Goal: Task Accomplishment & Management: Manage account settings

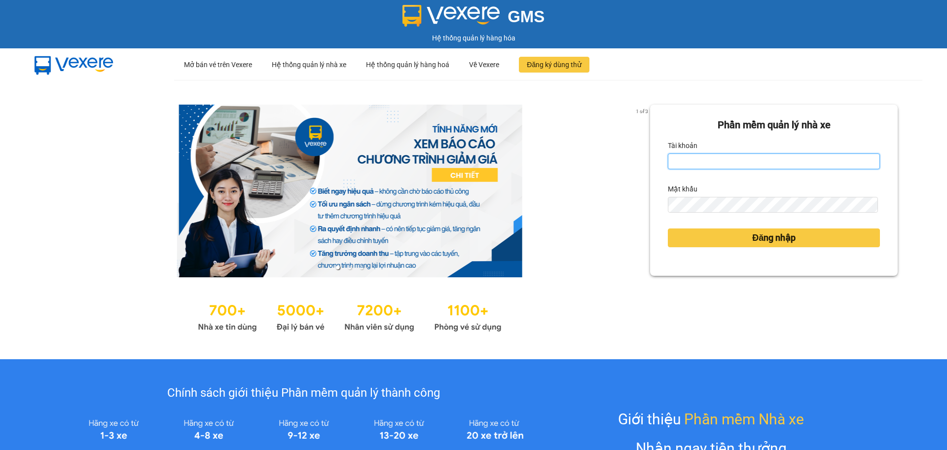
click at [691, 159] on input "Tài khoản" at bounding box center [774, 161] width 212 height 16
type input "diemvh.petrobp"
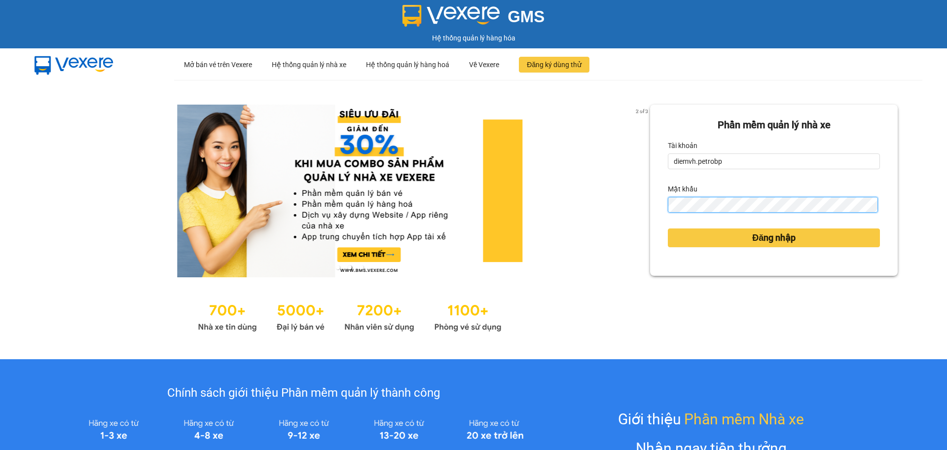
click at [668, 228] on button "Đăng nhập" at bounding box center [774, 237] width 212 height 19
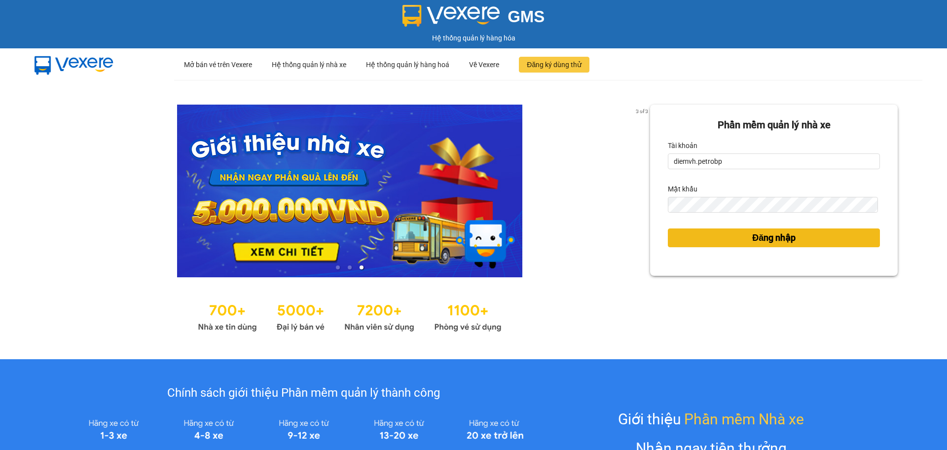
click at [780, 236] on span "Đăng nhập" at bounding box center [773, 238] width 43 height 14
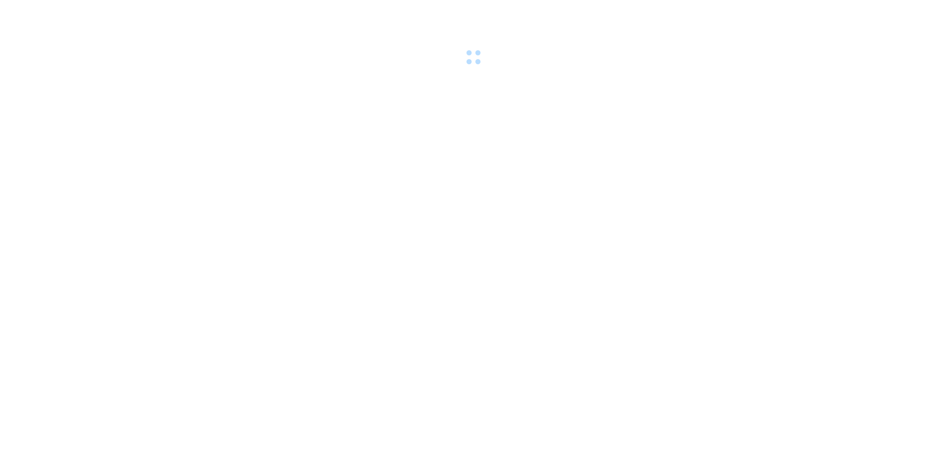
click at [717, 208] on body at bounding box center [473, 225] width 947 height 450
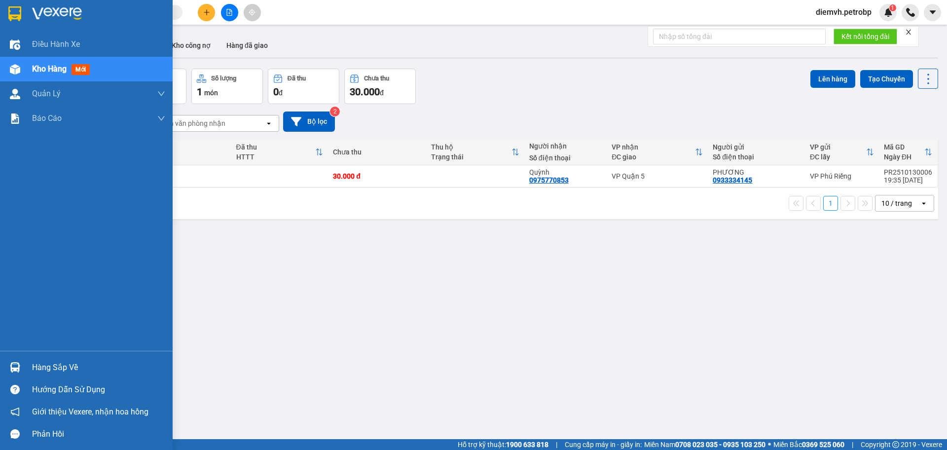
click at [43, 368] on div "Hàng sắp về" at bounding box center [98, 367] width 133 height 15
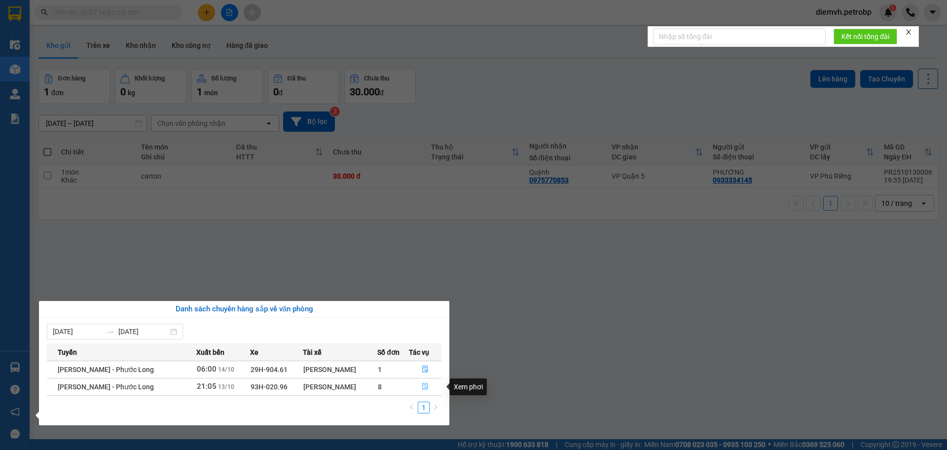
click at [425, 387] on icon "file-done" at bounding box center [425, 386] width 6 height 7
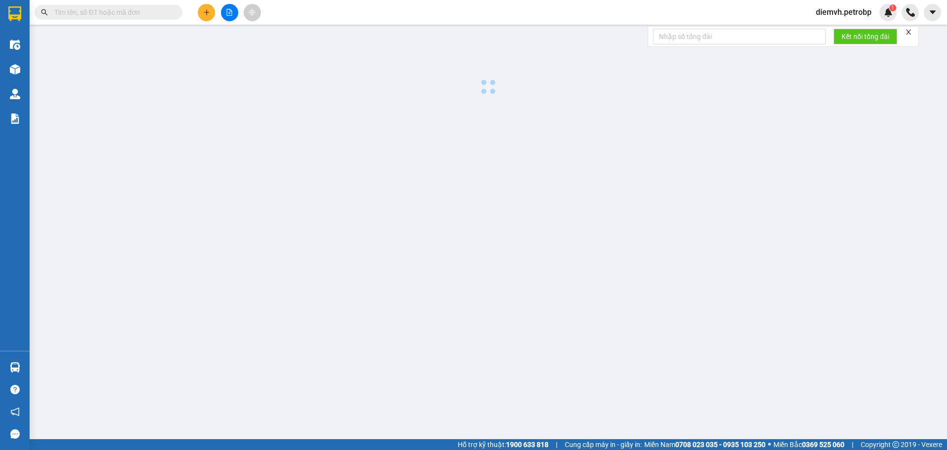
click at [425, 387] on main at bounding box center [473, 219] width 947 height 439
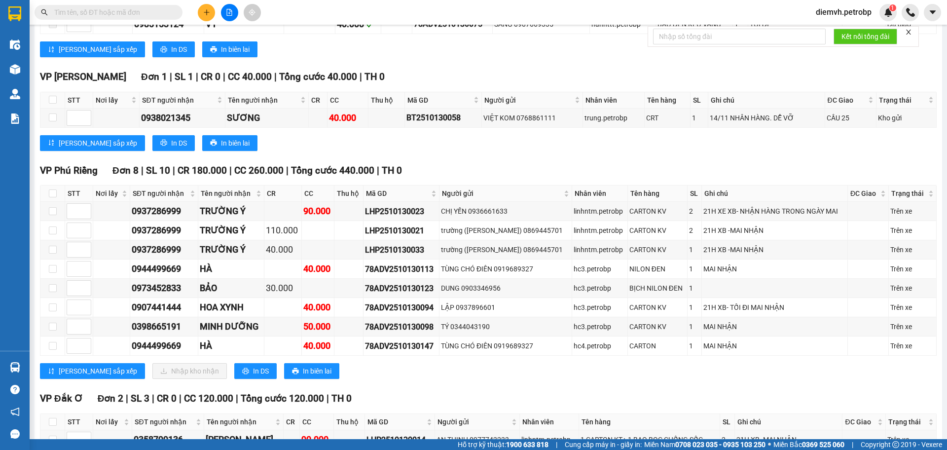
scroll to position [1824, 0]
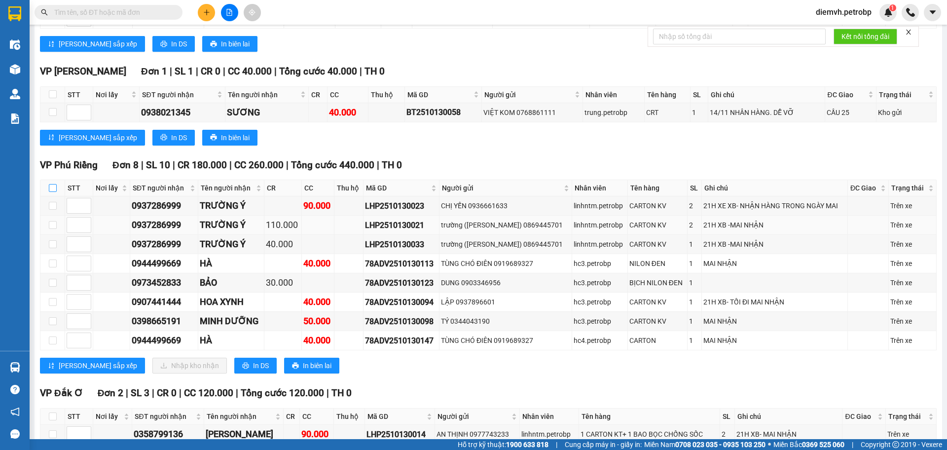
drag, startPoint x: 53, startPoint y: 179, endPoint x: 99, endPoint y: 221, distance: 62.5
click at [53, 184] on input "checkbox" at bounding box center [53, 188] width 8 height 8
checkbox input "true"
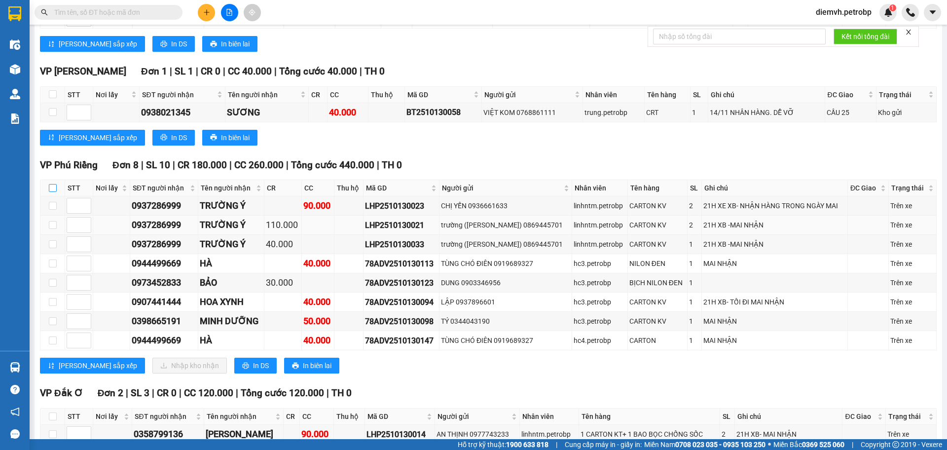
checkbox input "true"
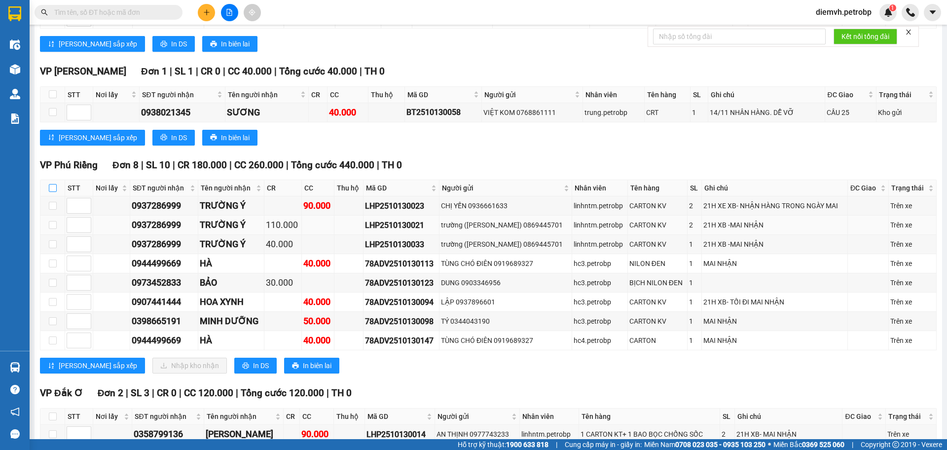
checkbox input "true"
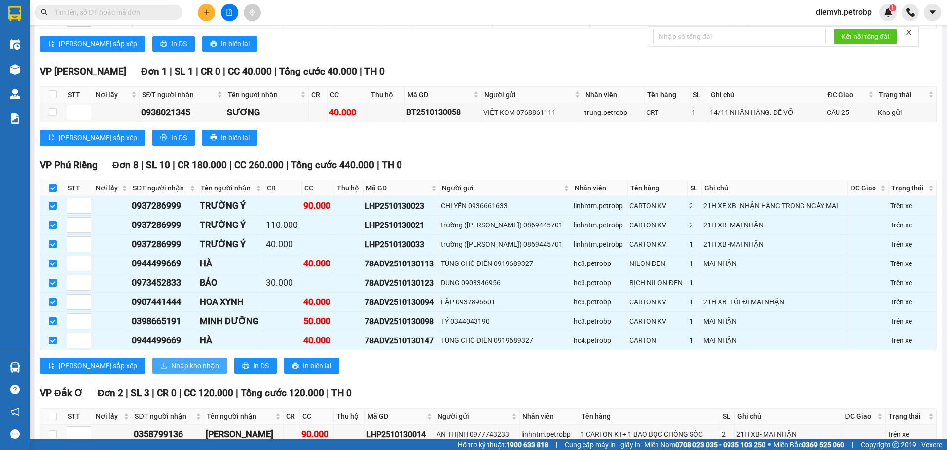
click at [171, 360] on span "Nhập kho nhận" at bounding box center [195, 365] width 48 height 11
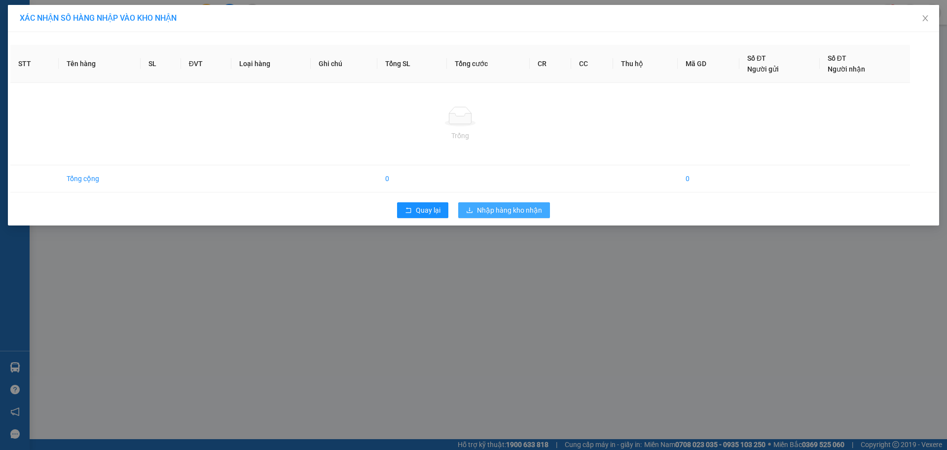
click at [514, 208] on span "Nhập hàng kho nhận" at bounding box center [509, 210] width 65 height 11
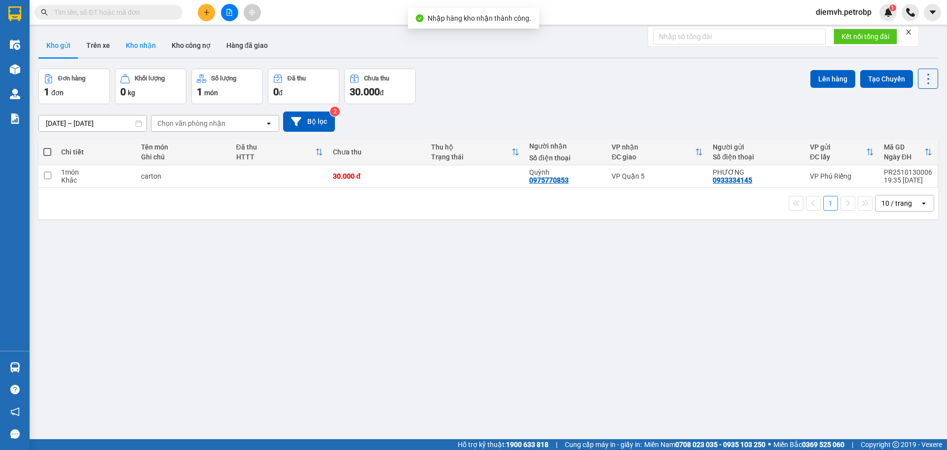
click at [145, 46] on button "Kho nhận" at bounding box center [141, 46] width 46 height 24
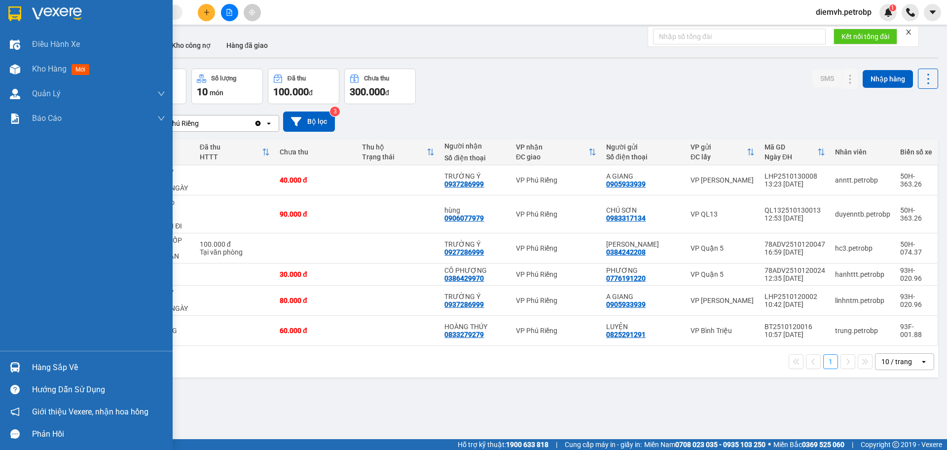
click at [37, 365] on div "Hàng sắp về" at bounding box center [98, 367] width 133 height 15
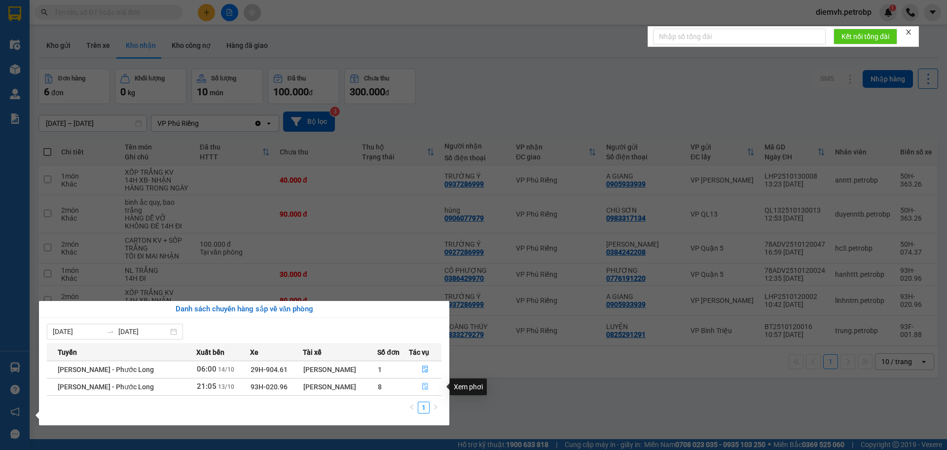
click at [422, 384] on icon "file-done" at bounding box center [425, 386] width 7 height 7
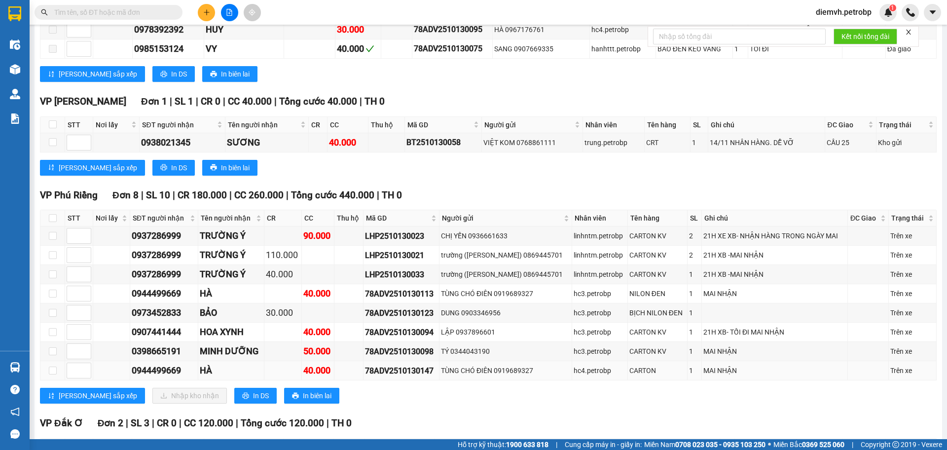
scroll to position [1800, 0]
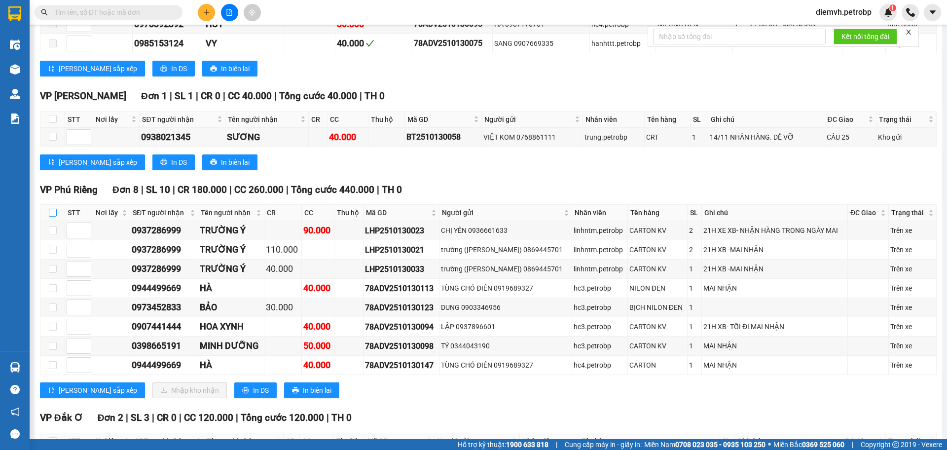
click at [52, 209] on input "checkbox" at bounding box center [53, 213] width 8 height 8
checkbox input "true"
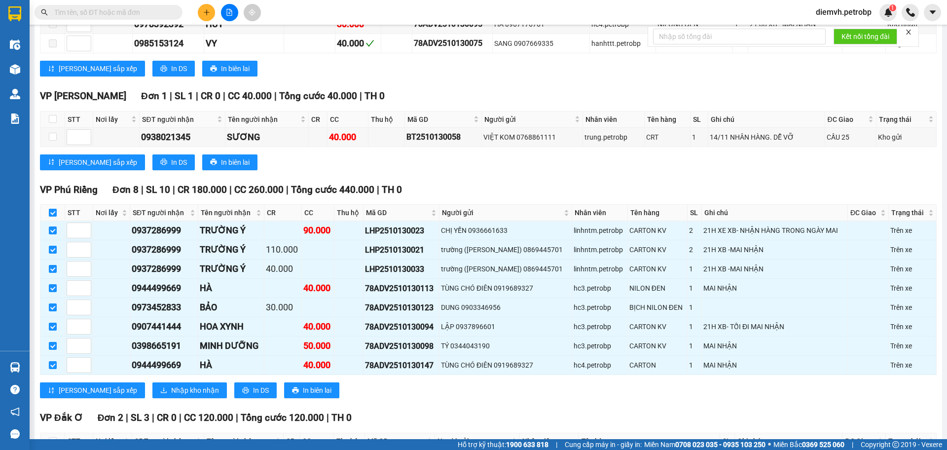
checkbox input "true"
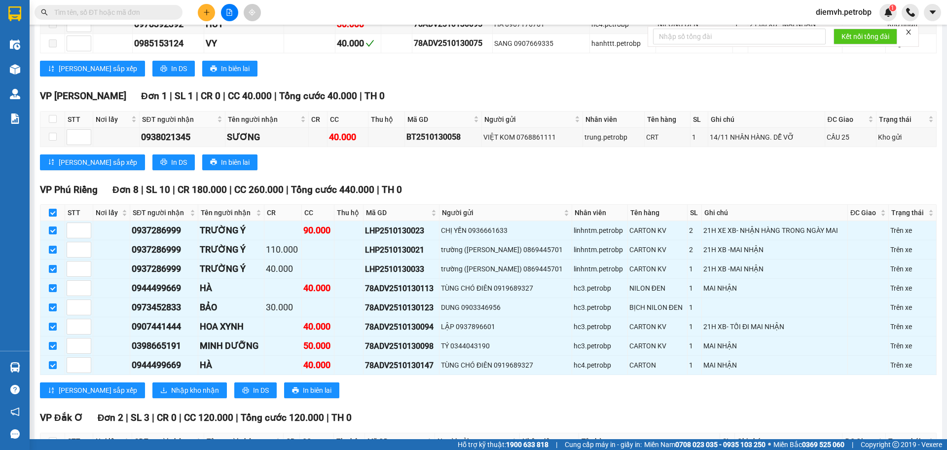
checkbox input "true"
click at [171, 385] on span "Nhập kho nhận" at bounding box center [195, 390] width 48 height 11
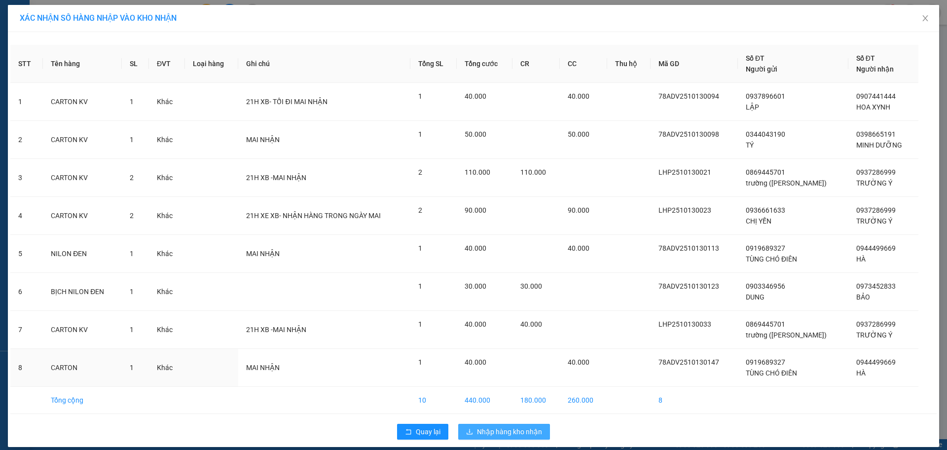
click at [487, 431] on span "Nhập hàng kho nhận" at bounding box center [509, 431] width 65 height 11
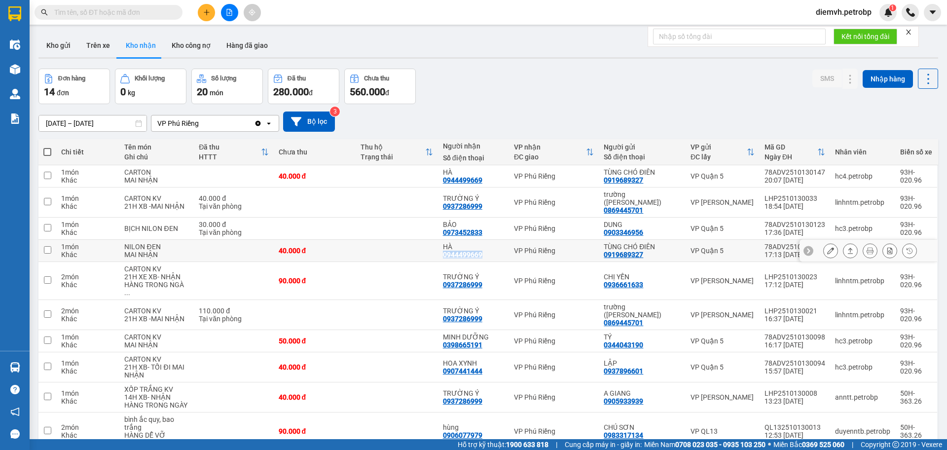
drag, startPoint x: 445, startPoint y: 246, endPoint x: 483, endPoint y: 248, distance: 38.0
click at [483, 248] on div "HÀ 0944499669" at bounding box center [473, 251] width 61 height 16
checkbox input "true"
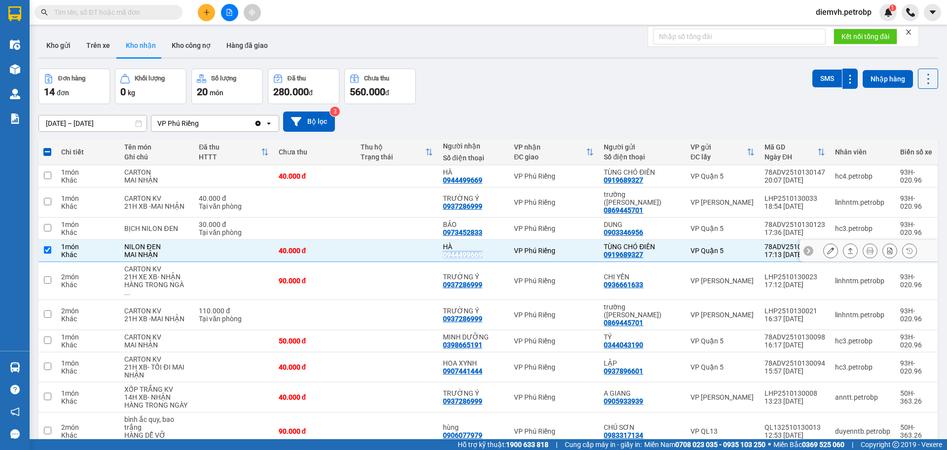
copy div "0944499669"
drag, startPoint x: 445, startPoint y: 320, endPoint x: 490, endPoint y: 321, distance: 44.9
click at [490, 333] on div "MINH DƯỠNG 0398665191" at bounding box center [473, 341] width 61 height 16
checkbox input "true"
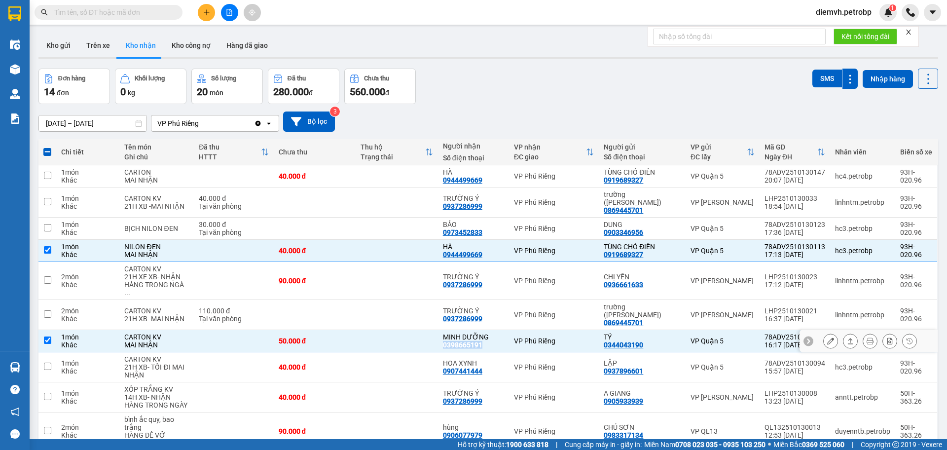
copy div "0398665191"
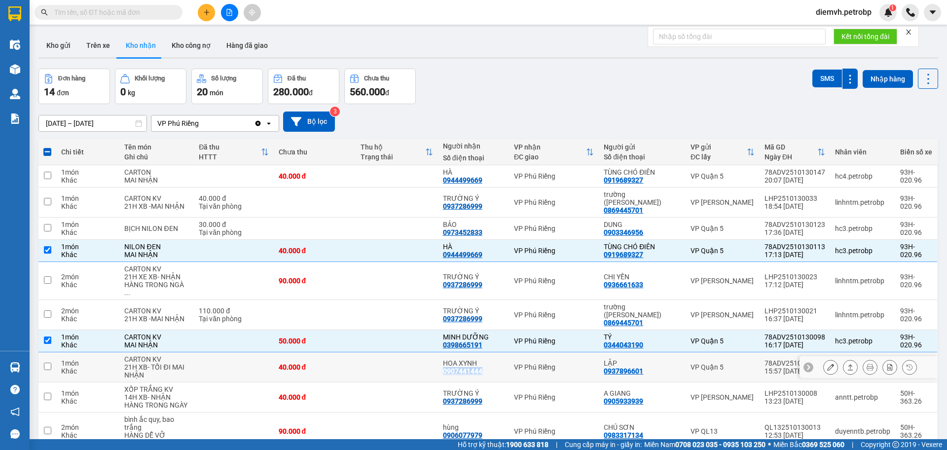
drag, startPoint x: 445, startPoint y: 348, endPoint x: 494, endPoint y: 353, distance: 49.6
click at [494, 353] on td "HOA XYNH 0907441444" at bounding box center [473, 367] width 71 height 30
checkbox input "true"
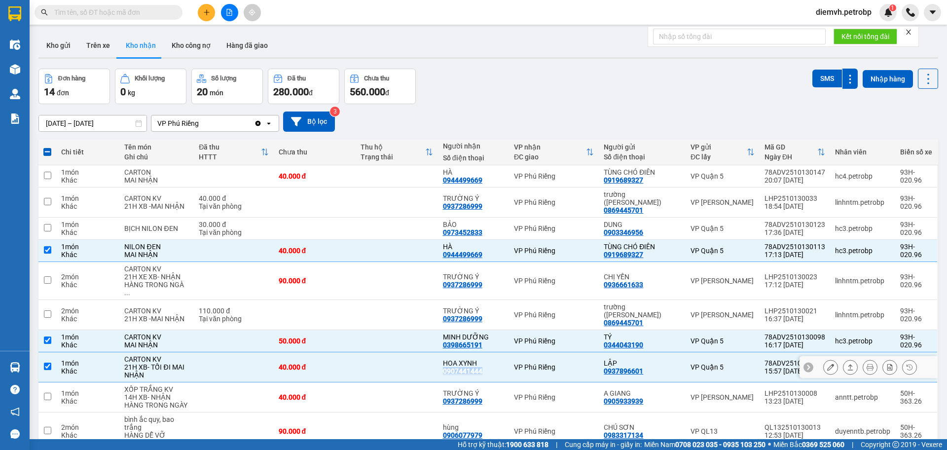
copy div "0907441444"
